Goal: Find specific page/section: Find specific page/section

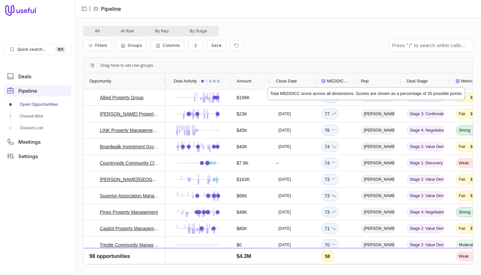
click at [337, 81] on span "MEDDICC Score" at bounding box center [338, 81] width 22 height 8
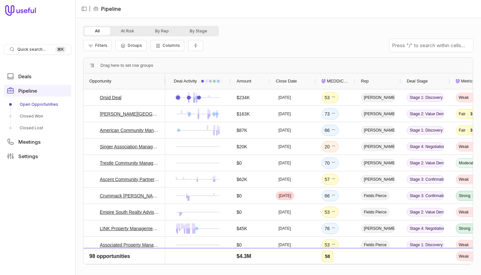
click at [337, 81] on span "MEDDICC Score" at bounding box center [338, 81] width 22 height 8
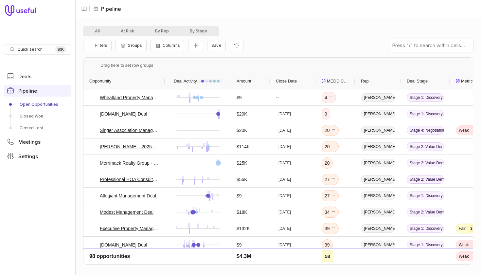
click at [337, 81] on span "MEDDICC Score" at bounding box center [338, 81] width 22 height 8
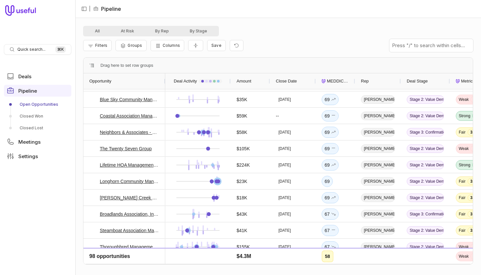
scroll to position [225, 0]
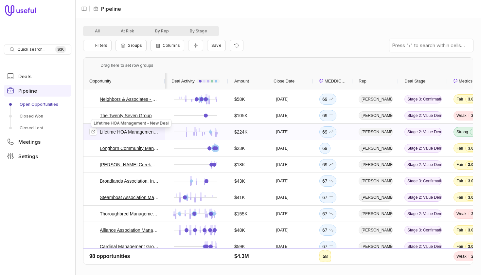
click at [133, 130] on link "Lifetime HOA Management - New Deal" at bounding box center [130, 132] width 60 height 8
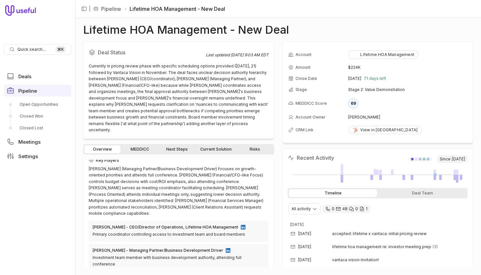
scroll to position [192, 0]
click at [226, 247] on img at bounding box center [228, 249] width 5 height 5
click at [144, 145] on link "MEDDICC" at bounding box center [140, 149] width 36 height 8
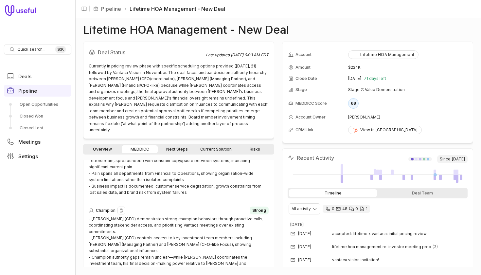
scroll to position [586, 0]
